Goal: Task Accomplishment & Management: Use online tool/utility

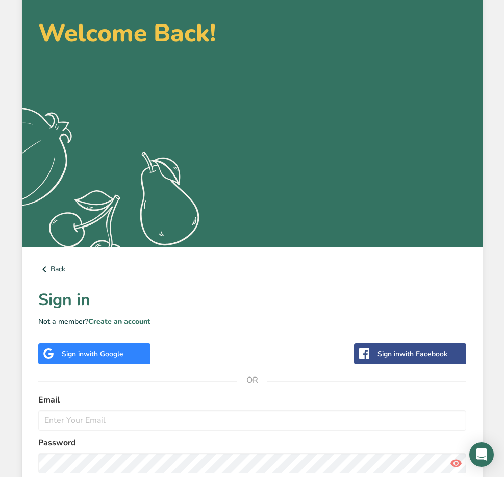
scroll to position [147, 0]
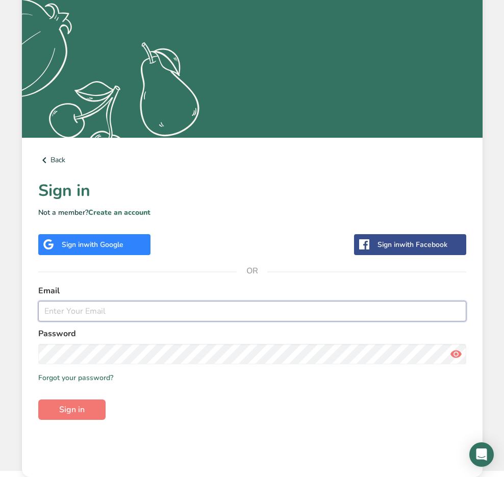
click at [125, 307] on input "email" at bounding box center [252, 311] width 428 height 20
click at [144, 309] on input "email" at bounding box center [252, 311] width 428 height 20
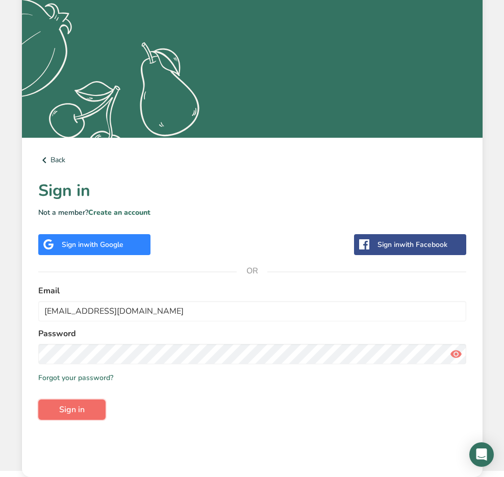
click at [82, 406] on span "Sign in" at bounding box center [72, 410] width 26 height 12
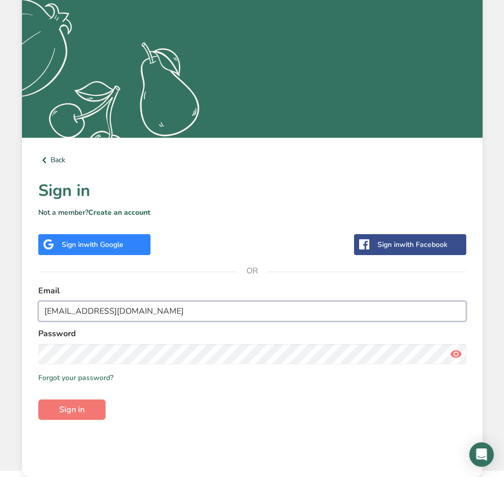
drag, startPoint x: 95, startPoint y: 312, endPoint x: 116, endPoint y: 311, distance: 20.4
click at [116, 311] on input "[EMAIL_ADDRESS][DOMAIN_NAME]" at bounding box center [252, 311] width 428 height 20
type input "[EMAIL_ADDRESS][DOMAIN_NAME]"
click at [38, 400] on button "Sign in" at bounding box center [71, 410] width 67 height 20
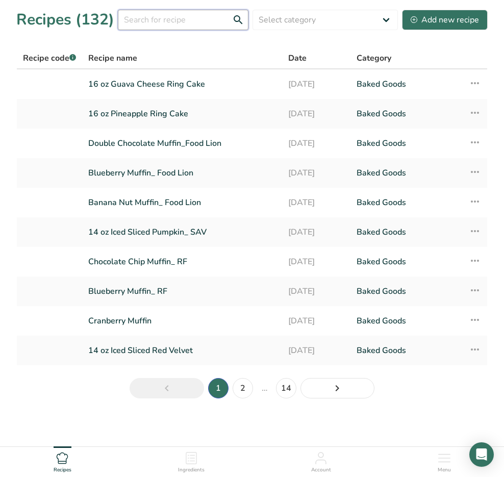
click at [209, 22] on input "text" at bounding box center [183, 20] width 131 height 20
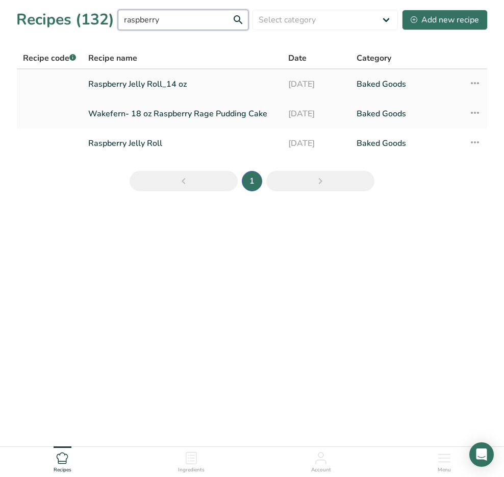
type input "raspberry"
click at [206, 93] on link "Raspberry Jelly Roll_14 oz" at bounding box center [182, 84] width 188 height 21
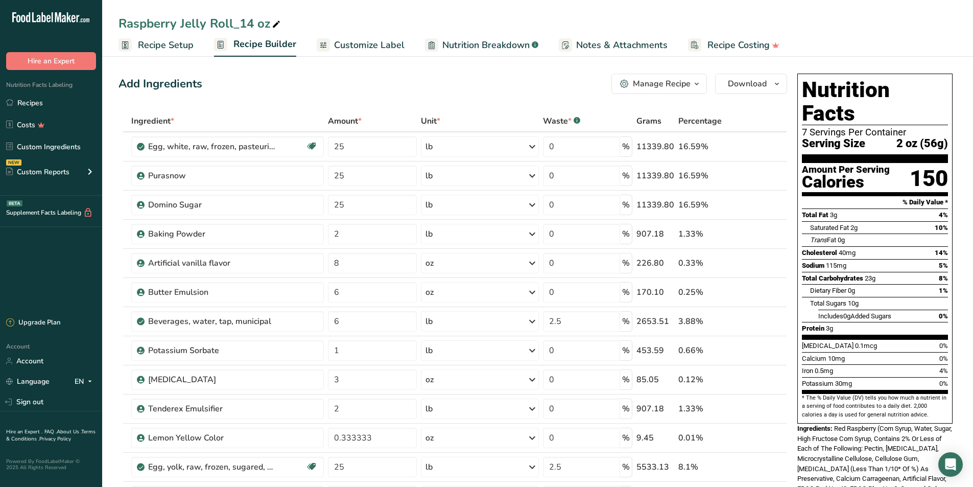
click at [141, 46] on span "Recipe Setup" at bounding box center [166, 45] width 56 height 14
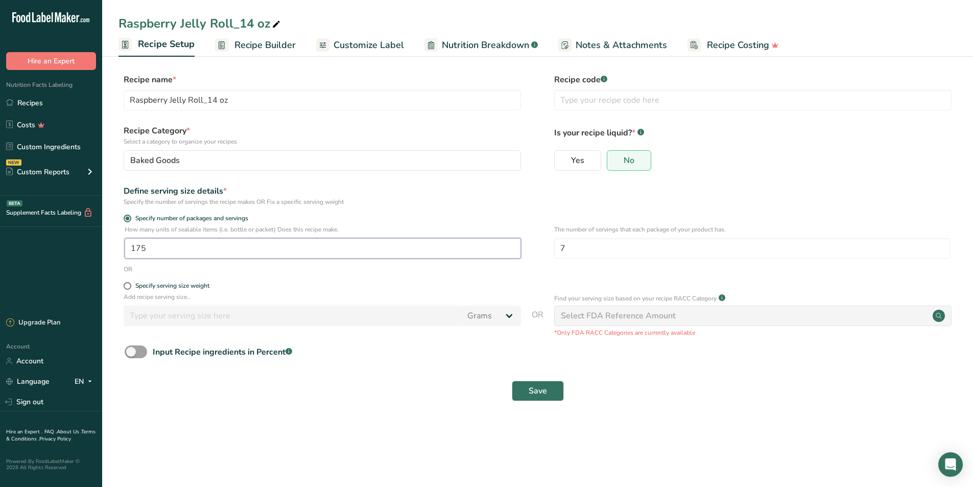
drag, startPoint x: 161, startPoint y: 246, endPoint x: 135, endPoint y: 247, distance: 26.1
click at [135, 247] on input "175" at bounding box center [323, 248] width 396 height 20
type input "165"
click at [504, 380] on button "Save" at bounding box center [538, 390] width 52 height 20
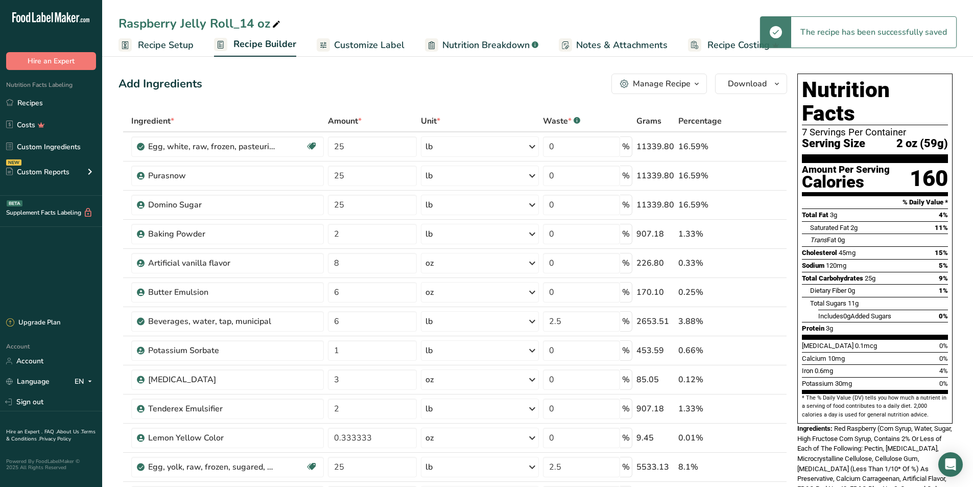
click at [146, 41] on span "Recipe Setup" at bounding box center [166, 45] width 56 height 14
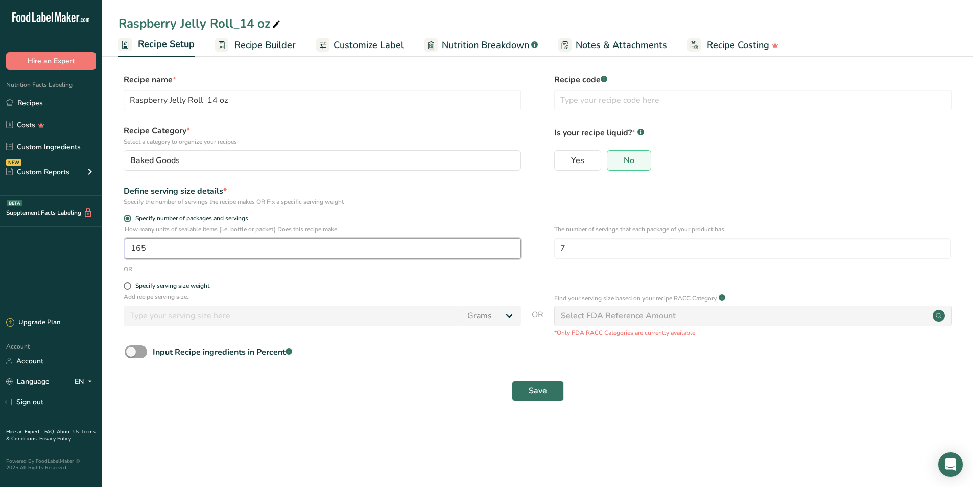
drag, startPoint x: 137, startPoint y: 250, endPoint x: 148, endPoint y: 246, distance: 11.3
click at [148, 246] on input "165" at bounding box center [323, 248] width 396 height 20
type input "170"
click at [504, 380] on button "Save" at bounding box center [538, 390] width 52 height 20
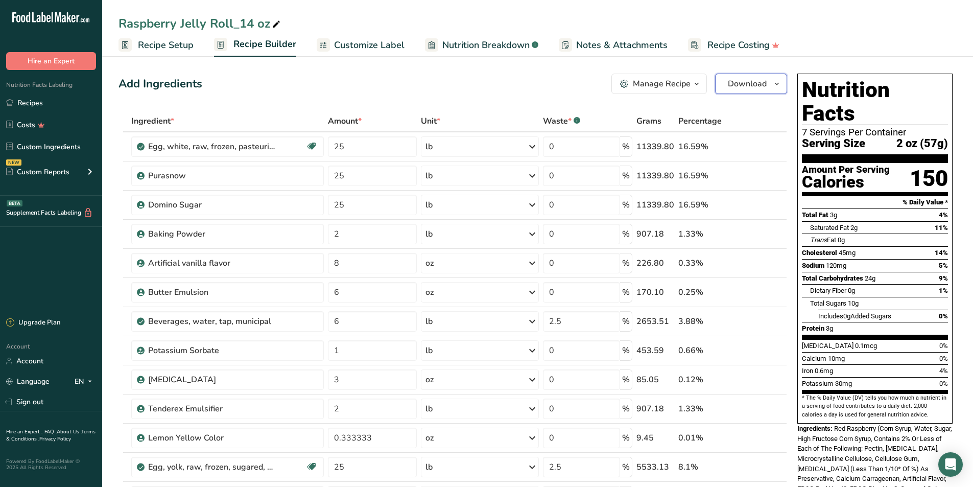
click at [504, 83] on icon "button" at bounding box center [776, 84] width 8 height 13
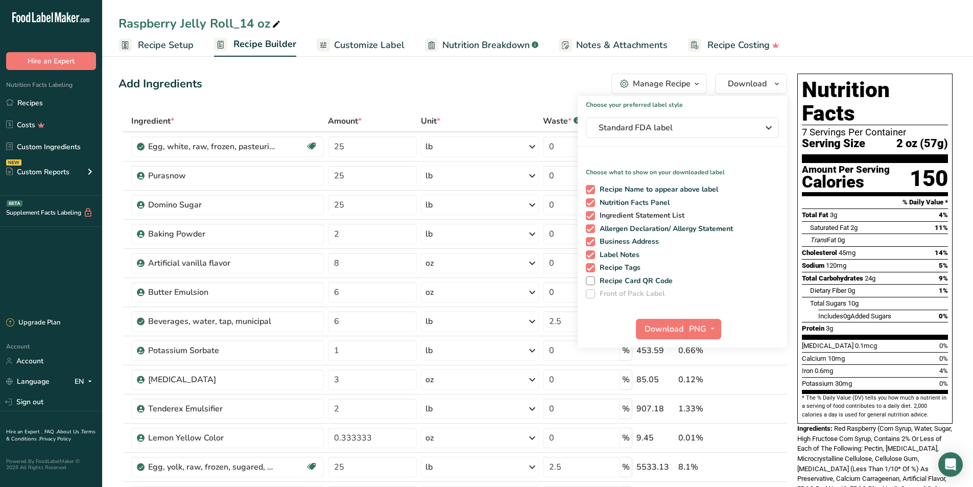
click at [504, 215] on span at bounding box center [590, 215] width 9 height 9
click at [504, 215] on input "Ingredient Statement List" at bounding box center [589, 215] width 7 height 7
checkbox input "false"
click at [504, 230] on span at bounding box center [590, 228] width 9 height 9
click at [504, 230] on input "Allergen Declaration/ Allergy Statement" at bounding box center [589, 228] width 7 height 7
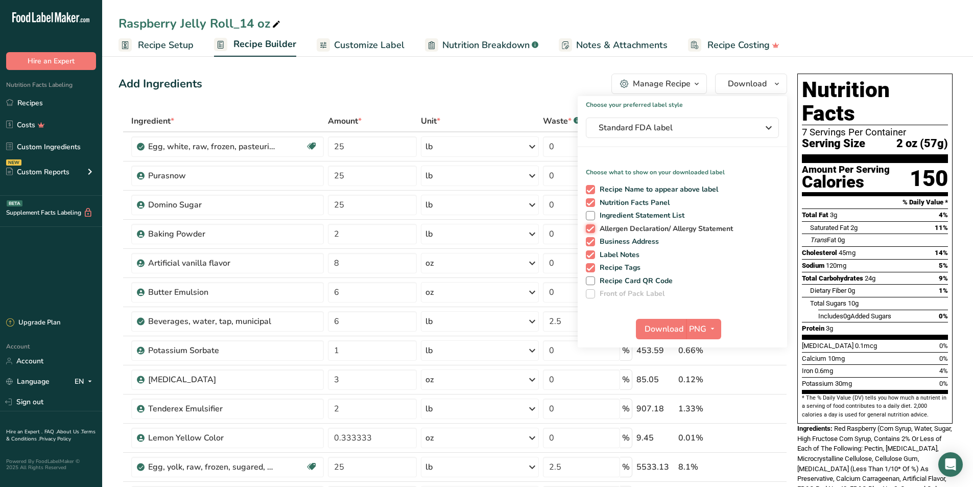
checkbox input "false"
click at [504, 239] on span at bounding box center [590, 241] width 9 height 9
click at [504, 239] on input "Business Address" at bounding box center [589, 241] width 7 height 7
checkbox input "false"
click at [504, 254] on span at bounding box center [590, 254] width 9 height 9
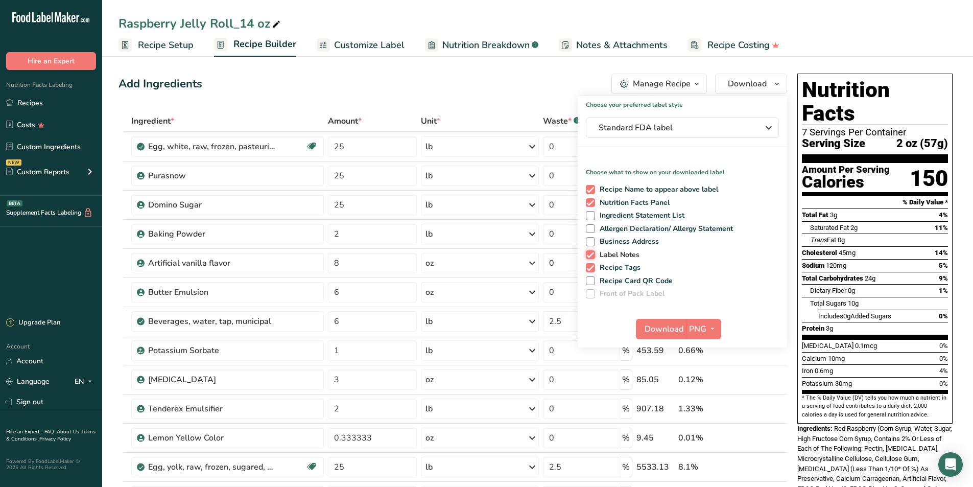
click at [504, 254] on input "Label Notes" at bounding box center [589, 254] width 7 height 7
checkbox input "false"
click at [504, 268] on span at bounding box center [590, 267] width 9 height 9
click at [504, 268] on input "Recipe Tags" at bounding box center [589, 267] width 7 height 7
checkbox input "false"
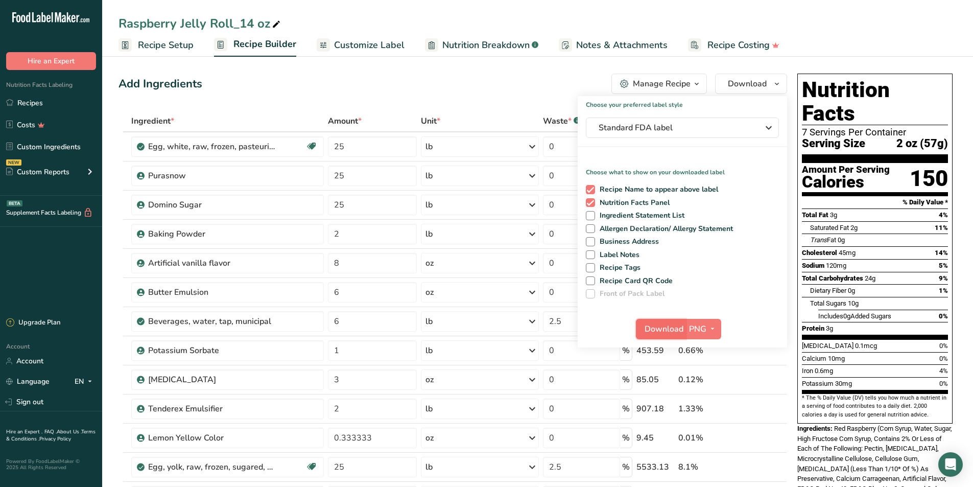
click at [504, 327] on span "Download" at bounding box center [663, 329] width 39 height 12
click at [46, 104] on link "Recipes" at bounding box center [51, 102] width 102 height 19
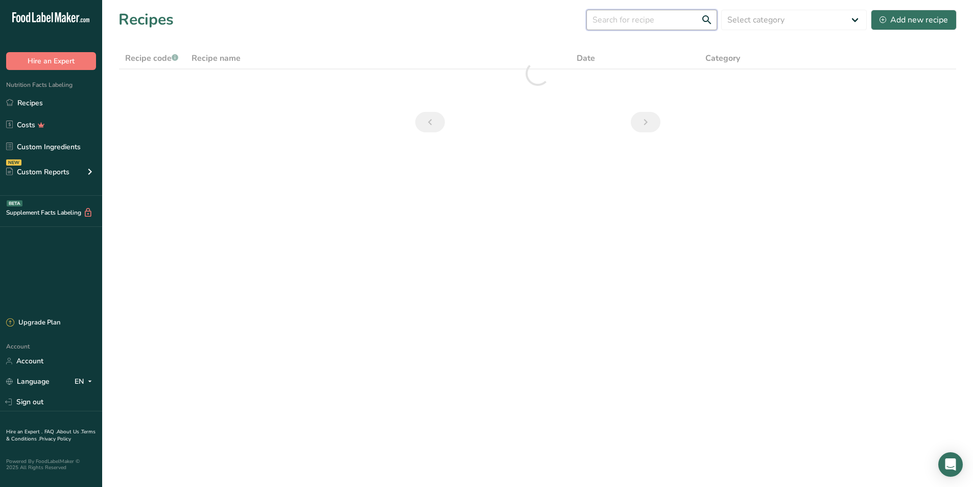
click at [504, 22] on input "text" at bounding box center [651, 20] width 131 height 20
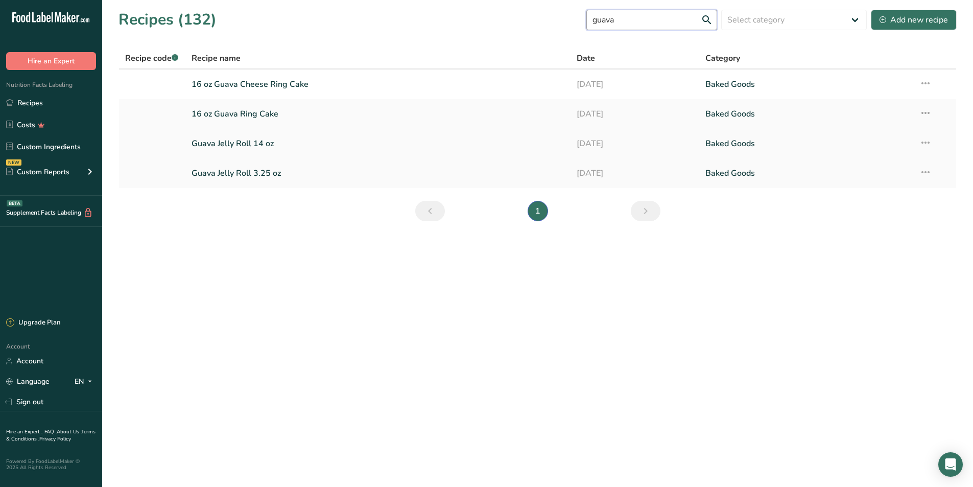
type input "guava"
click at [246, 149] on link "Guava Jelly Roll 14 oz" at bounding box center [377, 143] width 373 height 21
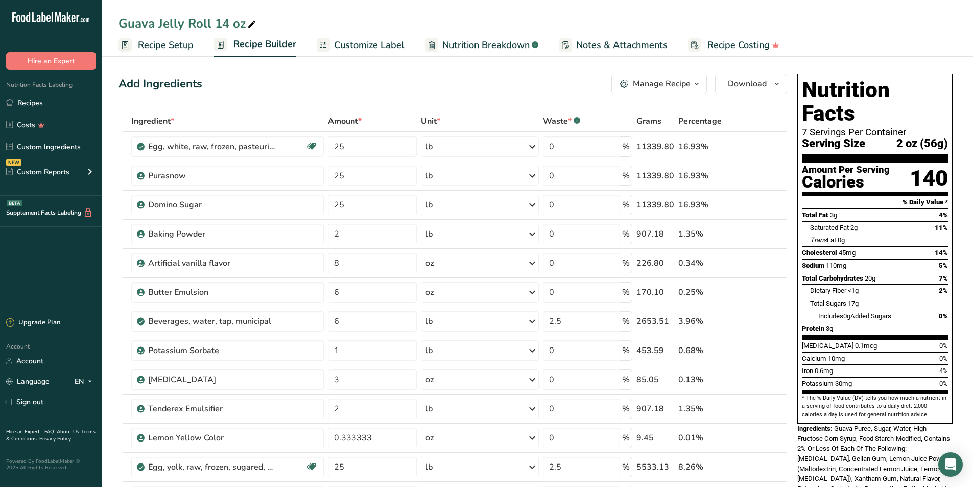
click at [183, 50] on span "Recipe Setup" at bounding box center [166, 45] width 56 height 14
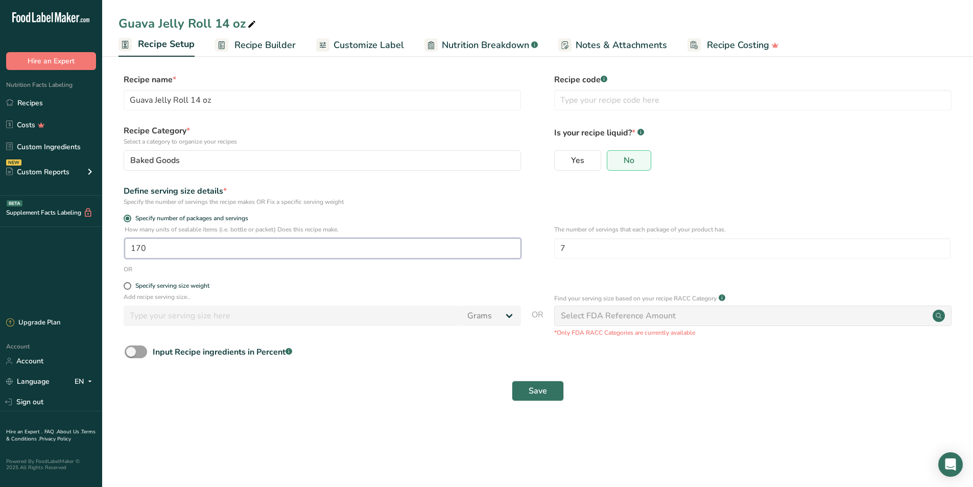
drag, startPoint x: 135, startPoint y: 250, endPoint x: 144, endPoint y: 250, distance: 9.2
click at [144, 250] on input "170" at bounding box center [323, 248] width 396 height 20
type input "169"
click at [504, 380] on button "Save" at bounding box center [538, 390] width 52 height 20
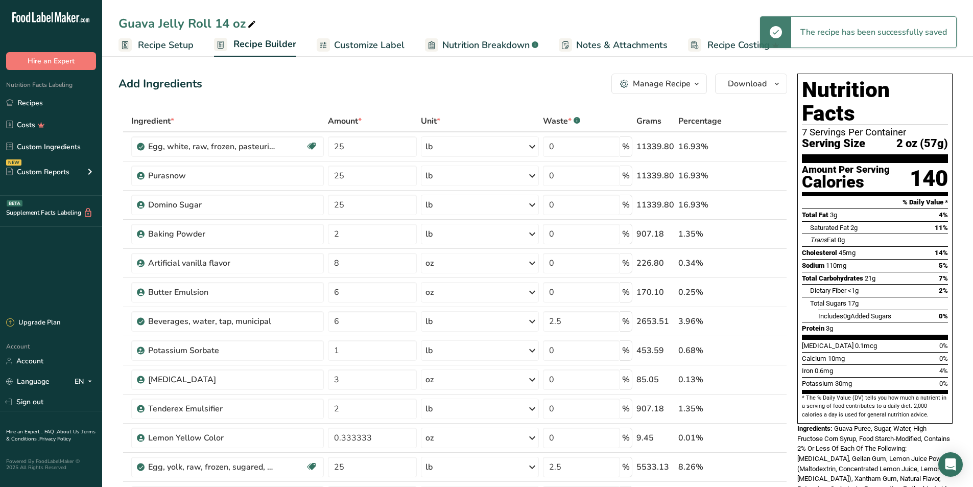
click at [504, 82] on icon "button" at bounding box center [696, 84] width 8 height 13
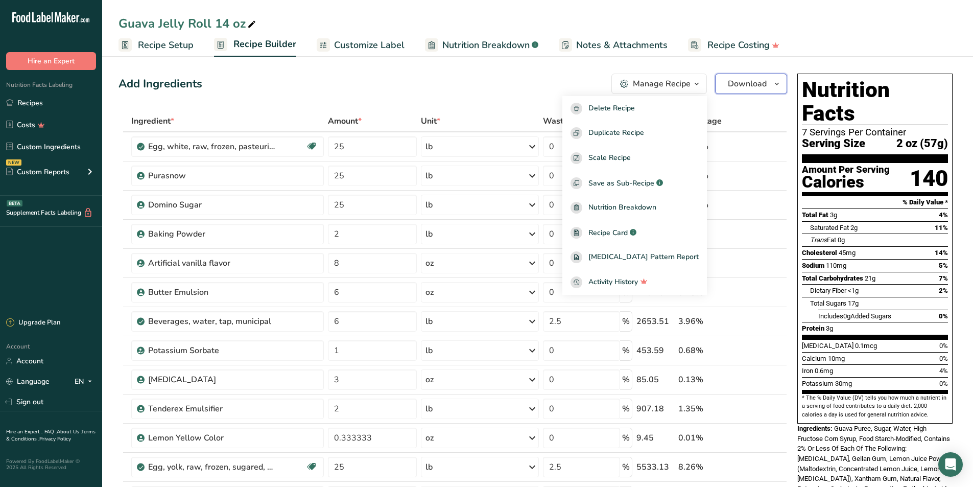
click at [504, 84] on span "Download" at bounding box center [747, 84] width 39 height 12
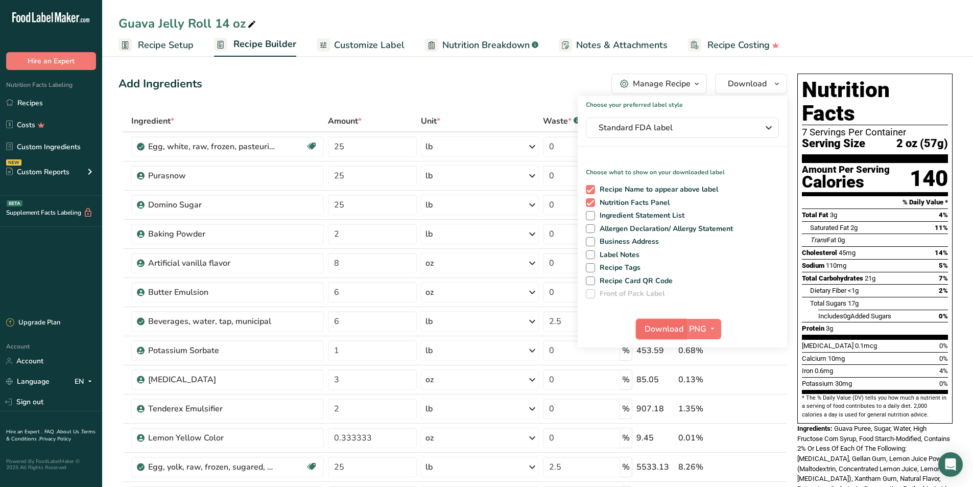
click at [504, 331] on span "Download" at bounding box center [663, 329] width 39 height 12
